Goal: Check status: Check status

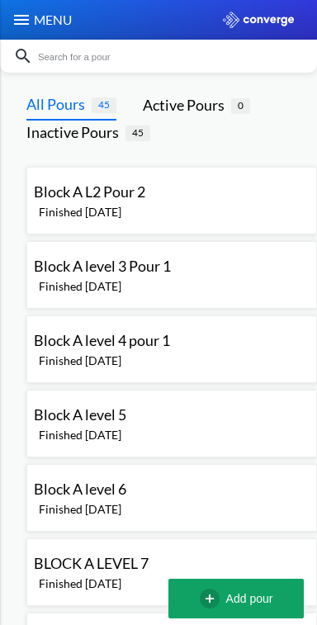
click at [135, 188] on span "Block A L2 Pour 2" at bounding box center [90, 192] width 112 height 18
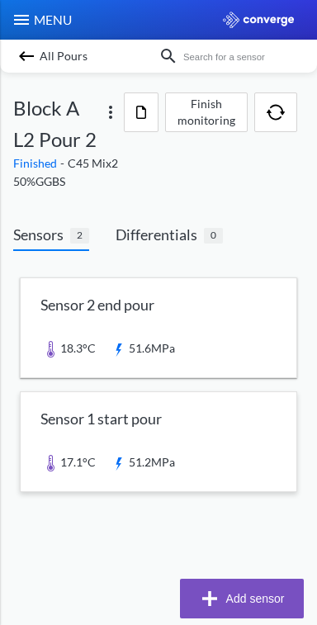
click at [168, 427] on link at bounding box center [159, 441] width 276 height 99
